Goal: Transaction & Acquisition: Purchase product/service

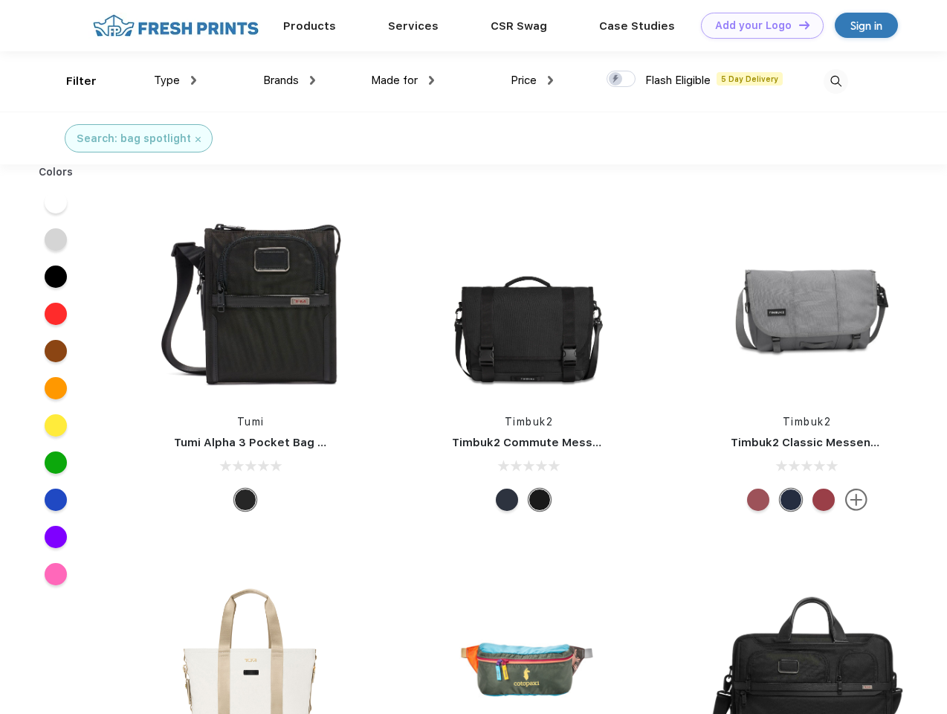
click at [757, 25] on link "Add your Logo Design Tool" at bounding box center [762, 26] width 123 height 26
click at [0, 0] on div "Design Tool" at bounding box center [0, 0] width 0 height 0
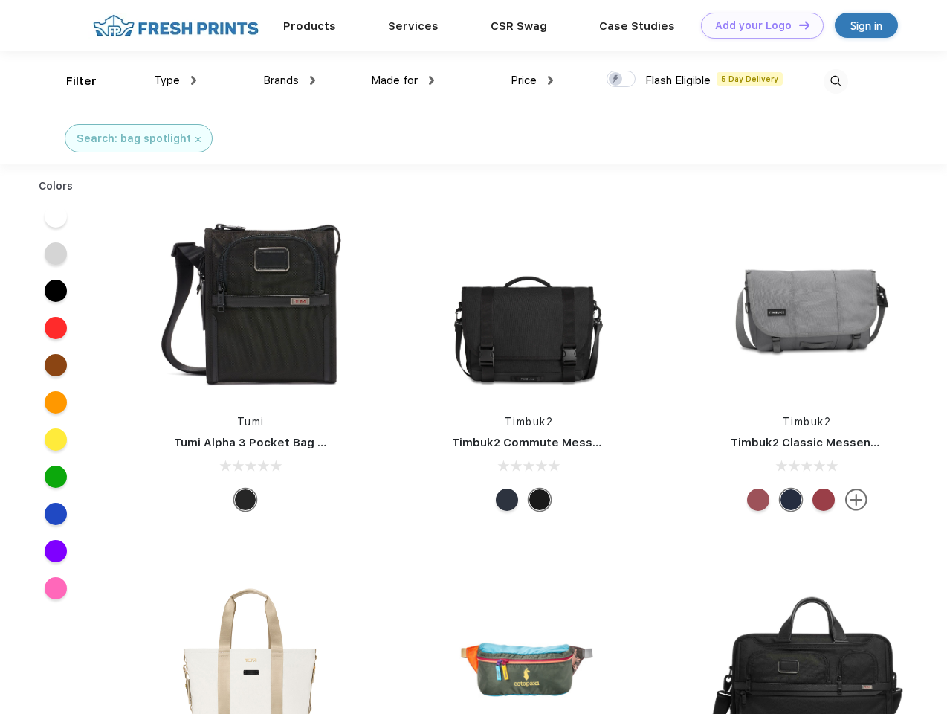
click at [798, 25] on link "Add your Logo Design Tool" at bounding box center [762, 26] width 123 height 26
click at [71, 81] on div "Filter" at bounding box center [81, 81] width 30 height 17
click at [176, 80] on span "Type" at bounding box center [167, 80] width 26 height 13
click at [289, 80] on span "Brands" at bounding box center [281, 80] width 36 height 13
click at [403, 80] on span "Made for" at bounding box center [394, 80] width 47 height 13
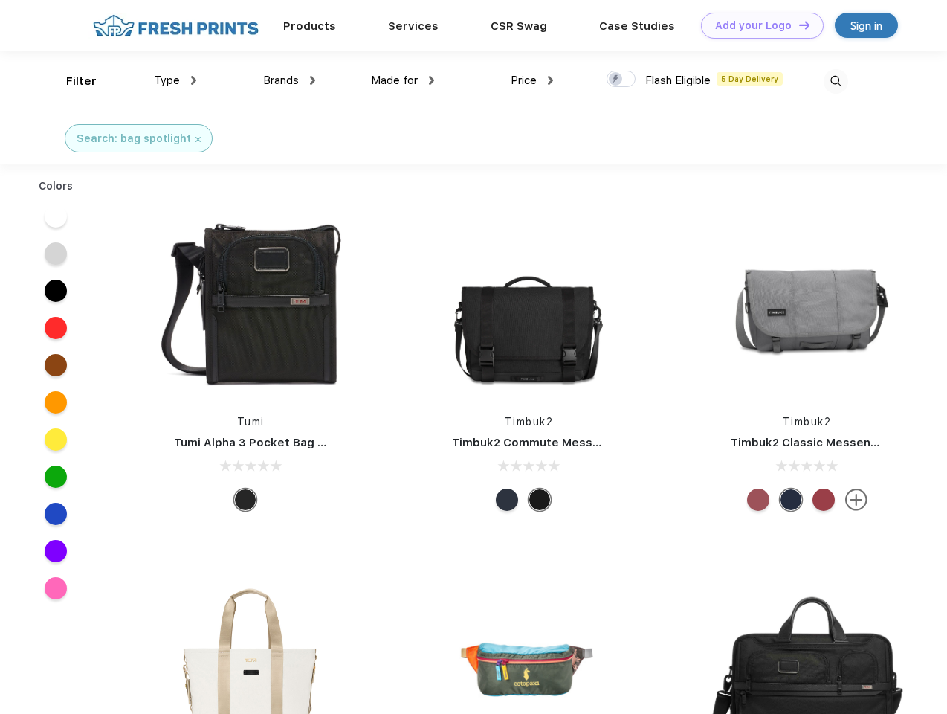
click at [533, 80] on span "Price" at bounding box center [524, 80] width 26 height 13
click at [622, 80] on div at bounding box center [621, 79] width 29 height 16
click at [617, 80] on input "checkbox" at bounding box center [612, 75] width 10 height 10
click at [836, 81] on img at bounding box center [836, 81] width 25 height 25
